Goal: Find specific page/section: Find specific page/section

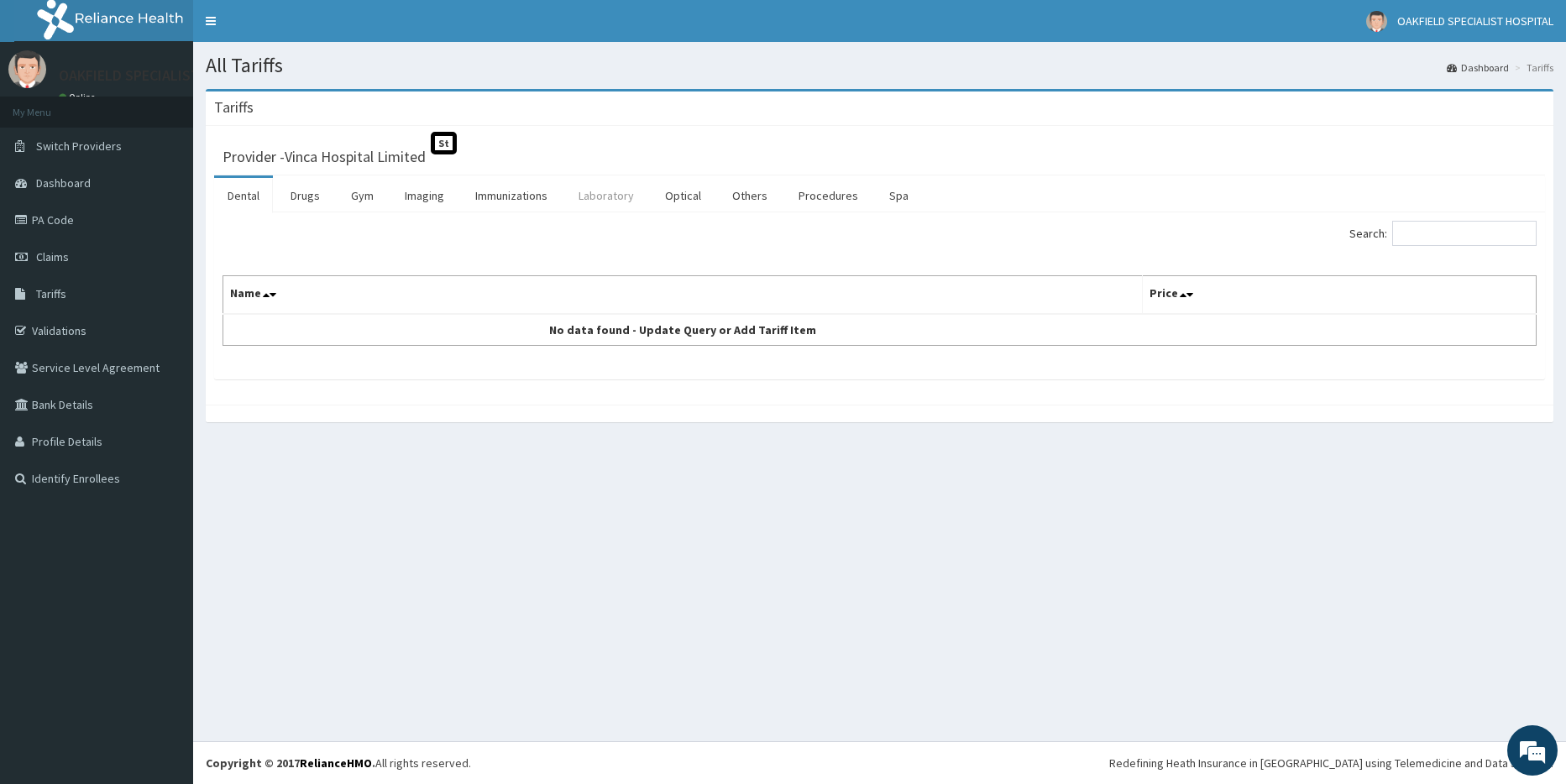
click at [591, 197] on link "Laboratory" at bounding box center [606, 196] width 82 height 35
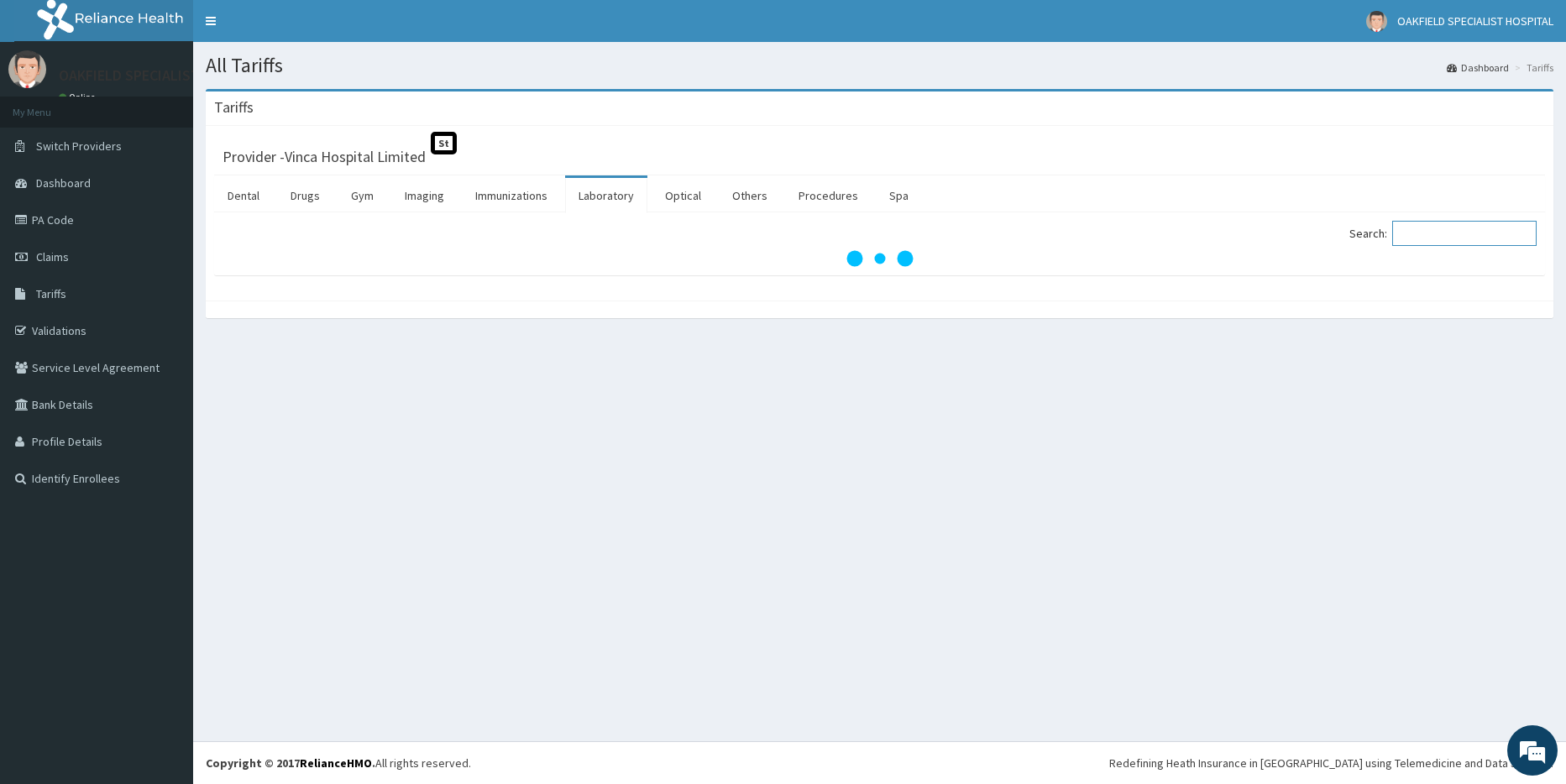
click at [1450, 237] on input "Search:" at bounding box center [1464, 234] width 144 height 25
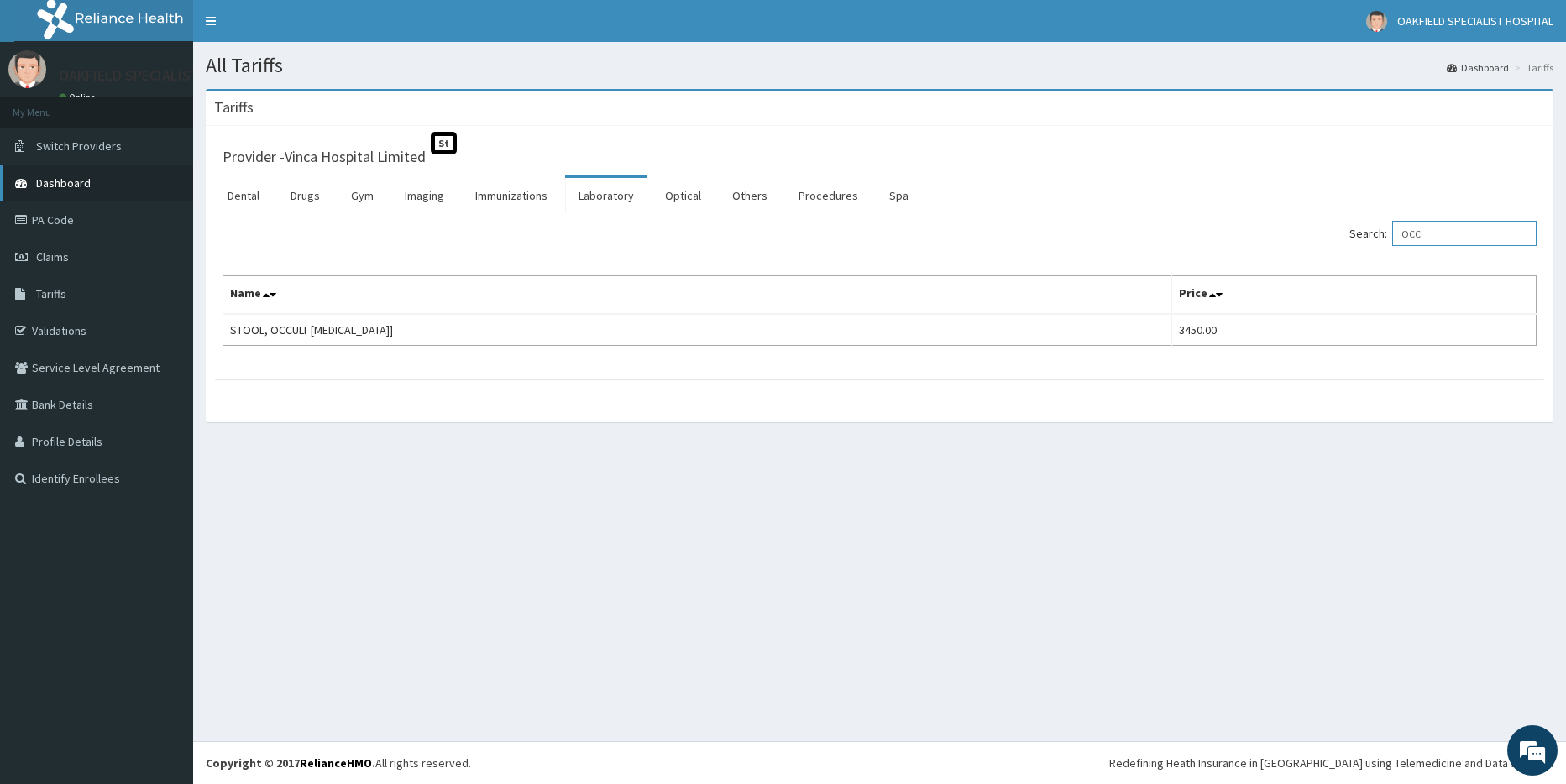
type input "OCC"
drag, startPoint x: 1469, startPoint y: 229, endPoint x: 1296, endPoint y: 258, distance: 175.4
click at [1286, 264] on div "Search: OCC Name Price STOOL, OCCULT BLOOD - [STOOL] 3450.00" at bounding box center [879, 283] width 1315 height 125
type input "BLOOD CU"
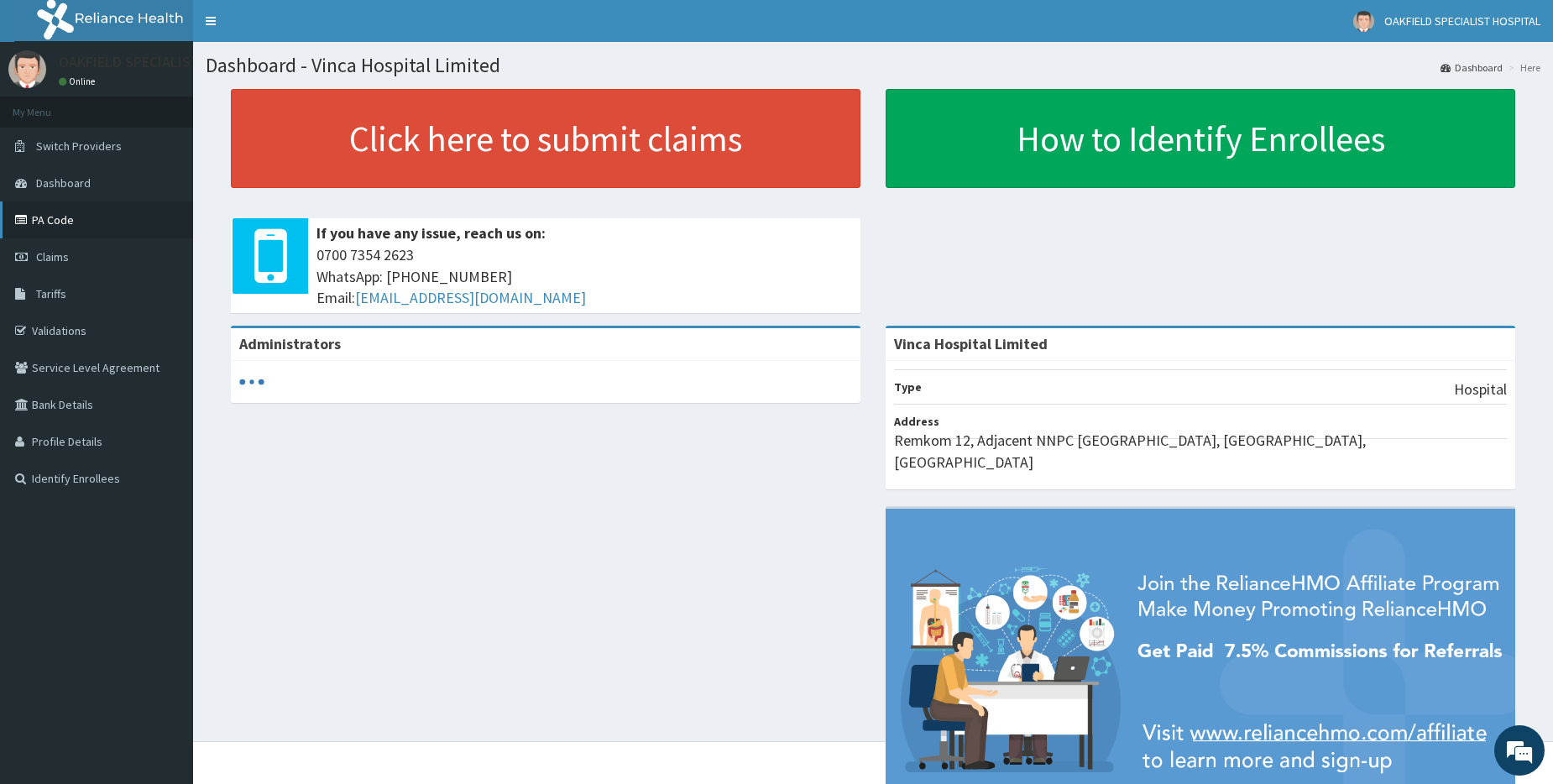
click at [75, 220] on link "PA Code" at bounding box center [96, 220] width 193 height 37
